Goal: Navigation & Orientation: Find specific page/section

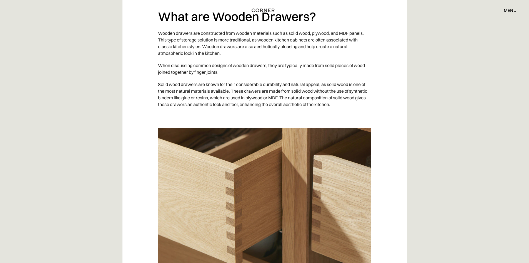
scroll to position [1639, 0]
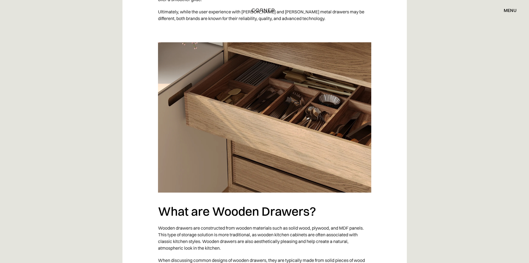
click at [290, 96] on img at bounding box center [264, 117] width 213 height 150
click at [266, 116] on img at bounding box center [264, 117] width 213 height 150
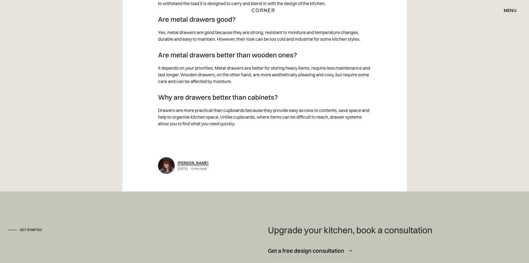
scroll to position [3173, 0]
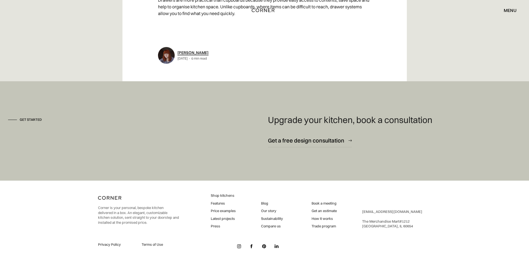
click at [266, 204] on link "Blog" at bounding box center [272, 203] width 22 height 5
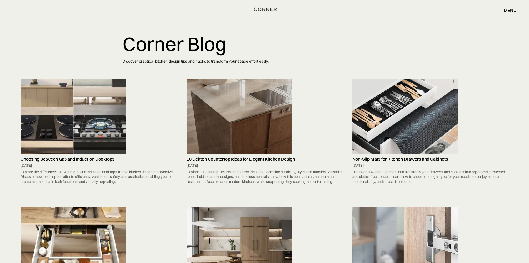
click at [271, 7] on img "home" at bounding box center [265, 9] width 23 height 7
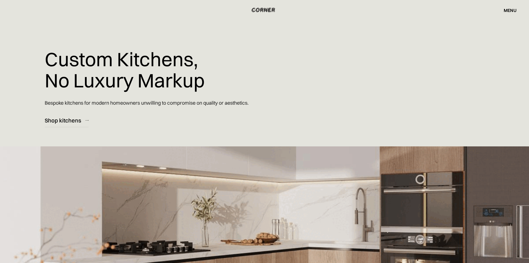
click at [265, 8] on img "home" at bounding box center [263, 10] width 23 height 7
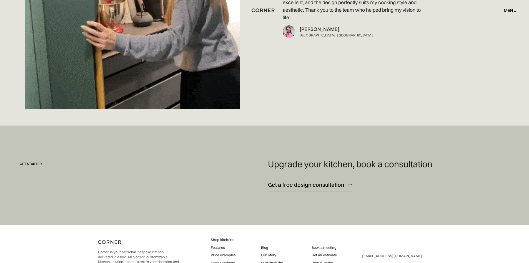
scroll to position [4232, 0]
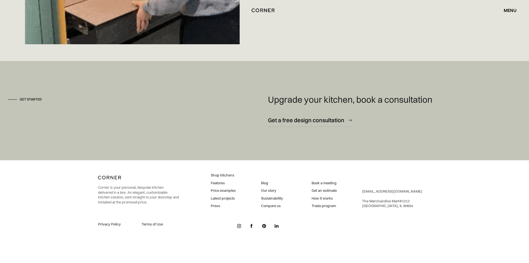
click at [270, 189] on link "Our story" at bounding box center [272, 190] width 22 height 5
